Goal: Task Accomplishment & Management: Complete application form

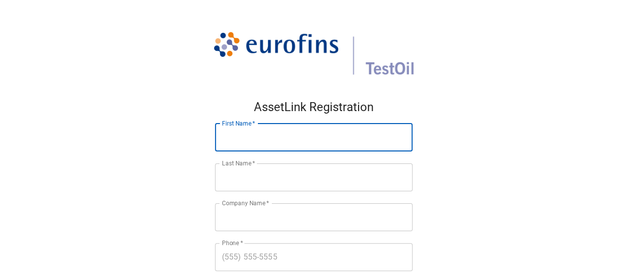
click at [263, 141] on input "First Name   *" at bounding box center [314, 138] width 198 height 28
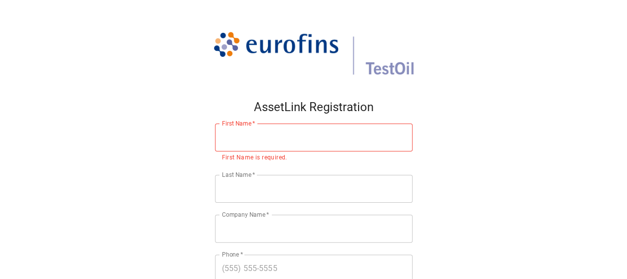
click at [177, 164] on main "AssetLink Registration First Name   * First Name * First Name is required. Last…" at bounding box center [313, 171] width 627 height 279
click at [238, 134] on input "First Name   *" at bounding box center [314, 138] width 198 height 28
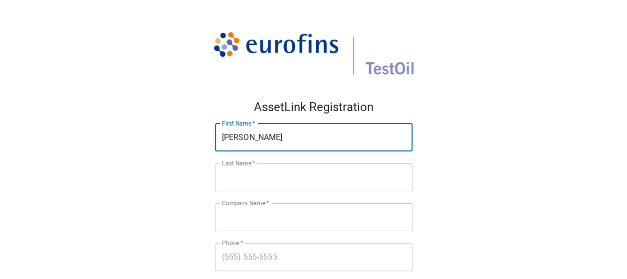
type input "kenneth"
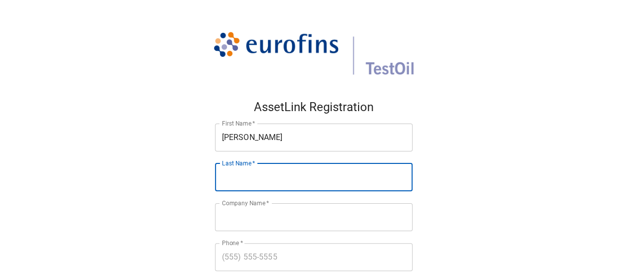
click at [227, 183] on input "Last Name   *" at bounding box center [314, 178] width 198 height 28
type input "Cunningham"
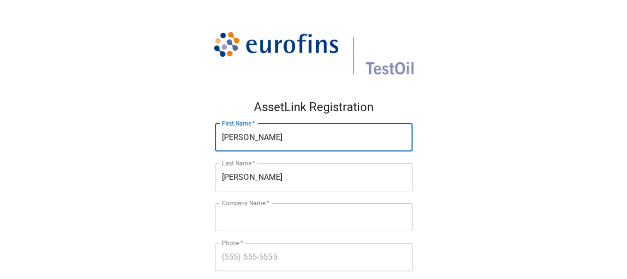
click at [231, 139] on input "kenneth" at bounding box center [314, 138] width 198 height 28
type input "Kenneth"
